Goal: Navigation & Orientation: Find specific page/section

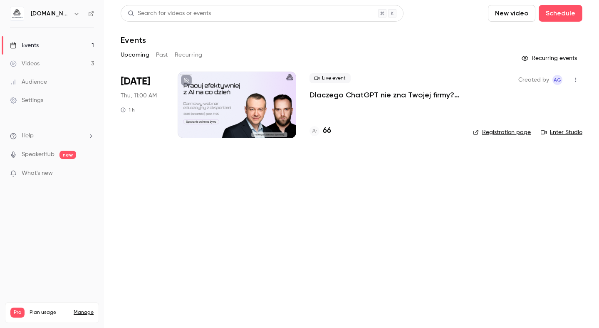
click at [70, 79] on link "Audience" at bounding box center [52, 82] width 104 height 18
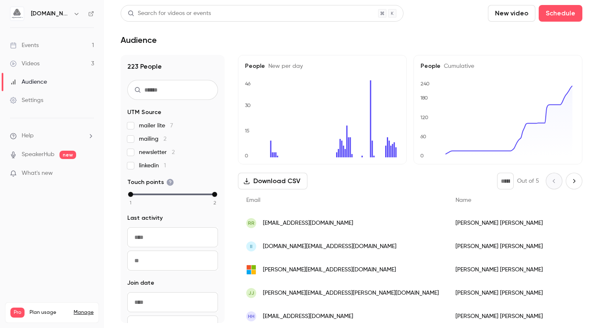
click at [45, 42] on link "Events 1" at bounding box center [52, 45] width 104 height 18
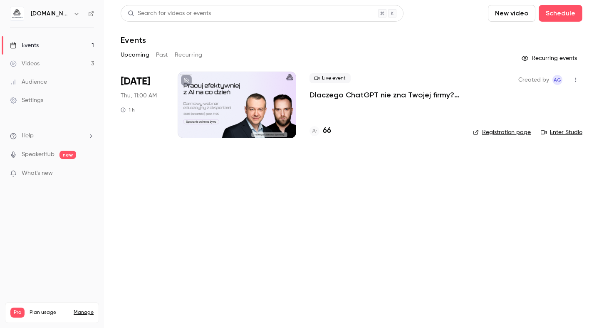
click at [45, 65] on link "Videos 3" at bounding box center [52, 64] width 104 height 18
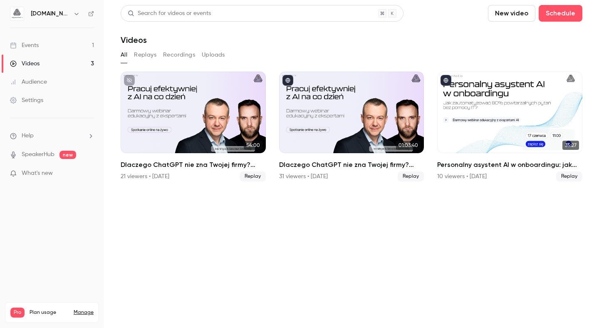
click at [43, 48] on link "Events 1" at bounding box center [52, 45] width 104 height 18
